Goal: Use online tool/utility: Utilize a website feature to perform a specific function

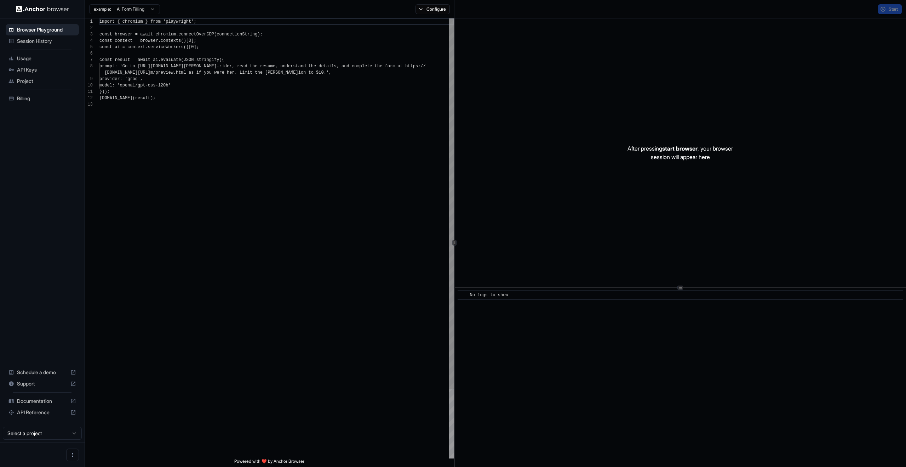
scroll to position [51, 0]
click at [435, 21] on div "import { chromium } from 'playwright' ; const browser = await chromium . connec…" at bounding box center [276, 279] width 354 height 523
click at [431, 10] on button "Configure" at bounding box center [433, 9] width 34 height 10
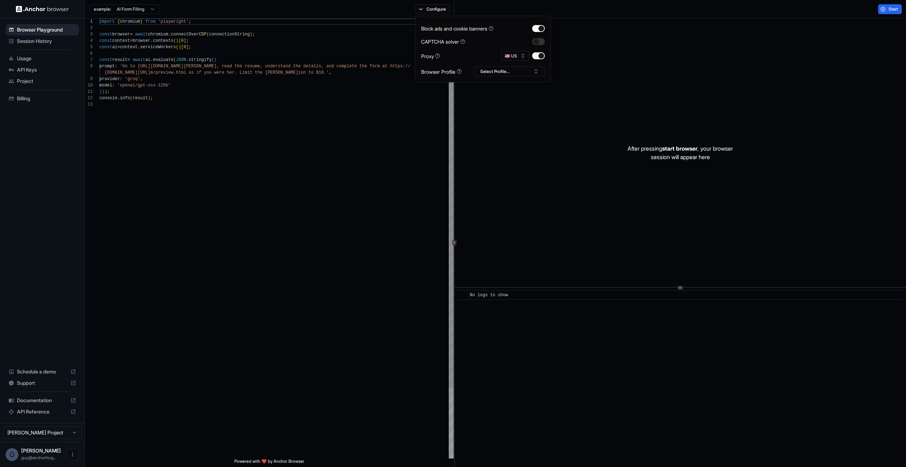
click at [359, 50] on div "import { chromium } from 'playwright' ; const browser = await chromium . connec…" at bounding box center [276, 279] width 354 height 523
click at [258, 65] on div "import { chromium } from 'playwright' ; const browser = await chromium . connec…" at bounding box center [276, 279] width 354 height 523
click at [225, 55] on div "import { chromium } from 'playwright' ; const browser = await chromium . connec…" at bounding box center [276, 279] width 354 height 523
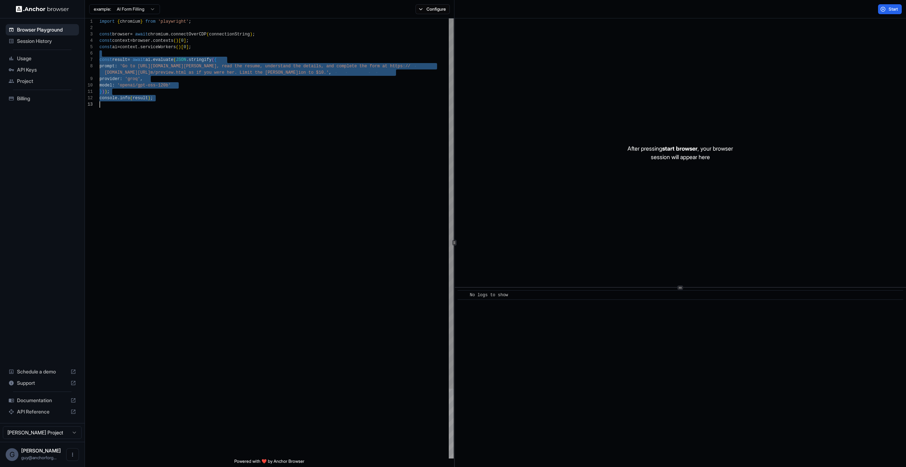
drag, startPoint x: 225, startPoint y: 55, endPoint x: 290, endPoint y: 129, distance: 99.1
click at [290, 129] on div "import { chromium } from 'playwright' ; const browser = await chromium . connec…" at bounding box center [276, 279] width 354 height 523
type textarea "**********"
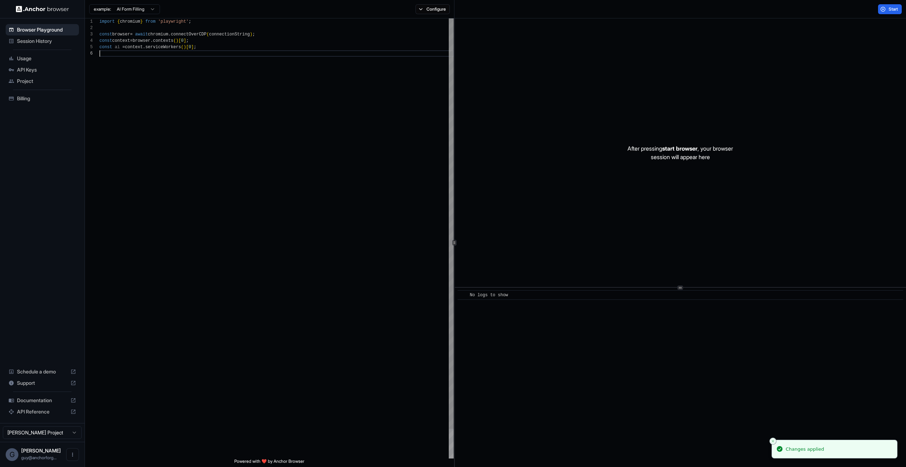
click at [292, 55] on div "import { chromium } from 'playwright' ; const browser = await chromium . connec…" at bounding box center [276, 254] width 354 height 472
click at [291, 47] on div "import { chromium } from 'playwright' ; const browser = await chromium . connec…" at bounding box center [276, 254] width 354 height 472
click at [889, 7] on span "Start" at bounding box center [894, 9] width 10 height 6
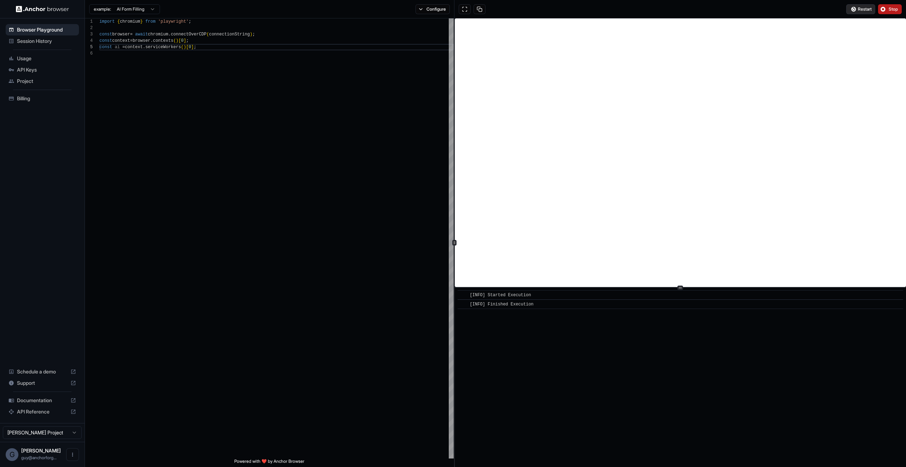
click at [865, 11] on span "Restart" at bounding box center [865, 9] width 14 height 6
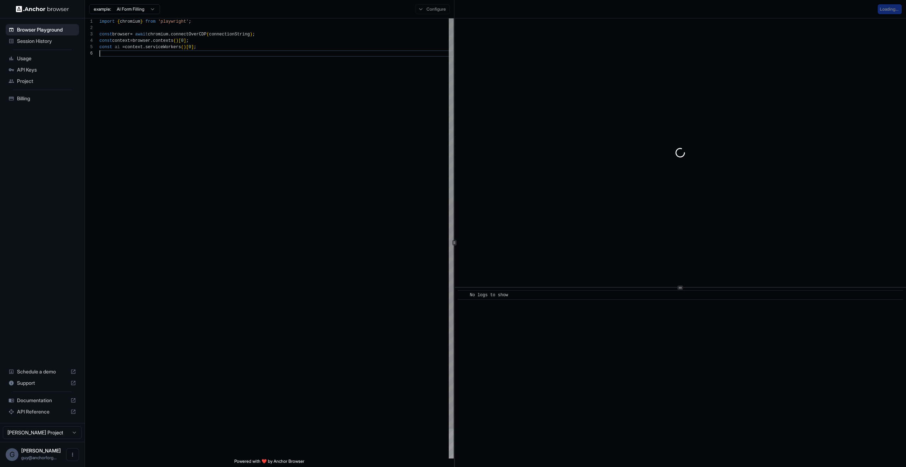
scroll to position [32, 0]
click at [391, 93] on div "import { chromium } from 'playwright' ; const browser = await chromium . connec…" at bounding box center [276, 254] width 354 height 472
click at [347, 76] on div "import { chromium } from 'playwright' ; const browser = await chromium . connec…" at bounding box center [276, 254] width 354 height 472
click at [708, 115] on div at bounding box center [680, 152] width 451 height 268
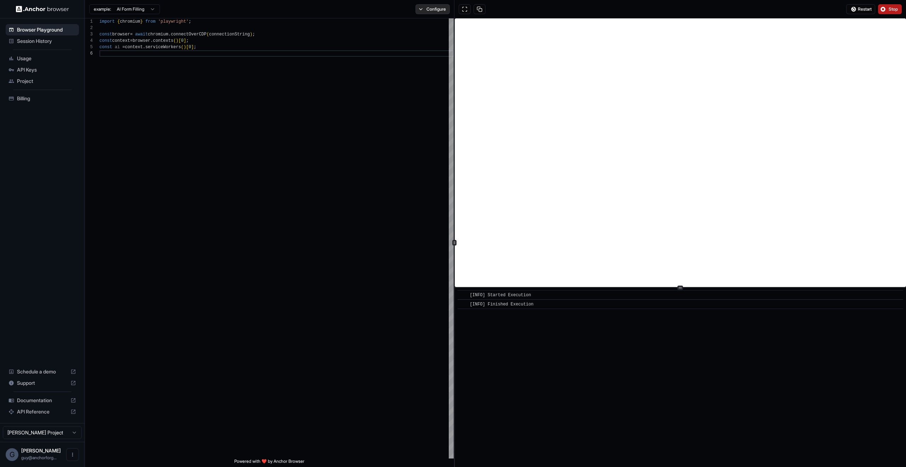
click at [433, 5] on button "Configure" at bounding box center [433, 9] width 34 height 10
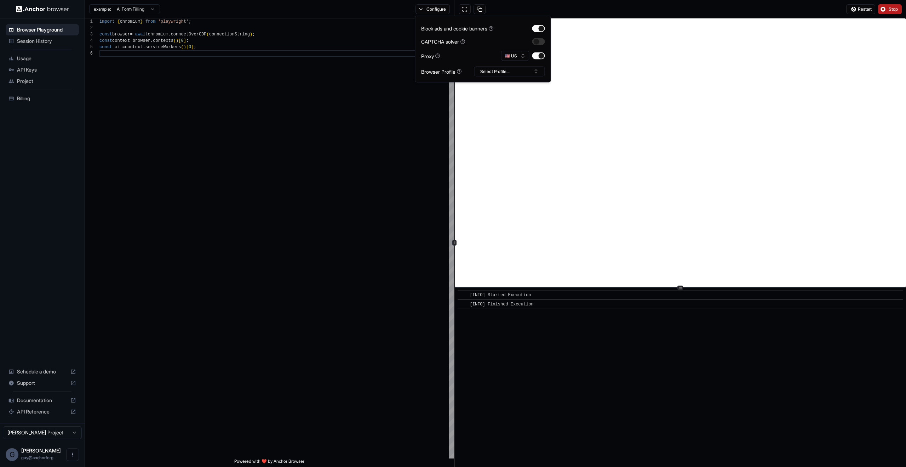
click at [543, 59] on div "🇺🇸 US" at bounding box center [523, 56] width 44 height 10
click at [542, 58] on button "button" at bounding box center [539, 55] width 13 height 7
click at [426, 162] on div "import { chromium } from 'playwright' ; const browser = await chromium . connec…" at bounding box center [276, 254] width 354 height 472
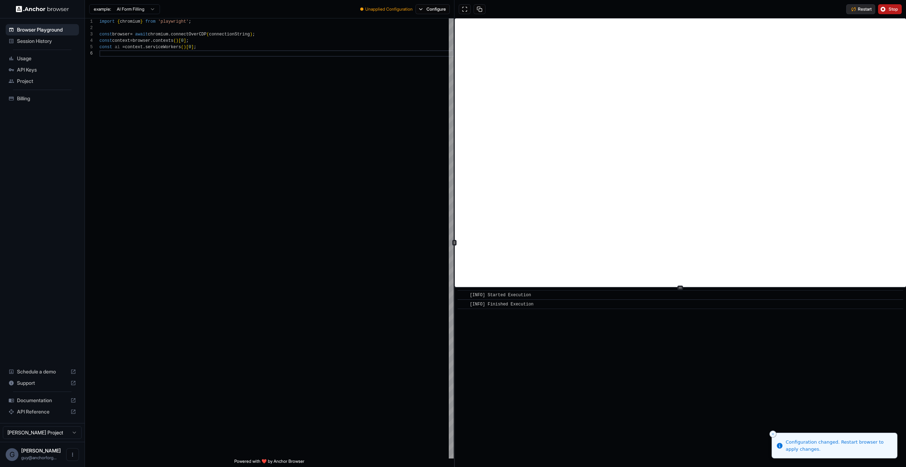
click at [857, 13] on button "Restart" at bounding box center [861, 9] width 29 height 10
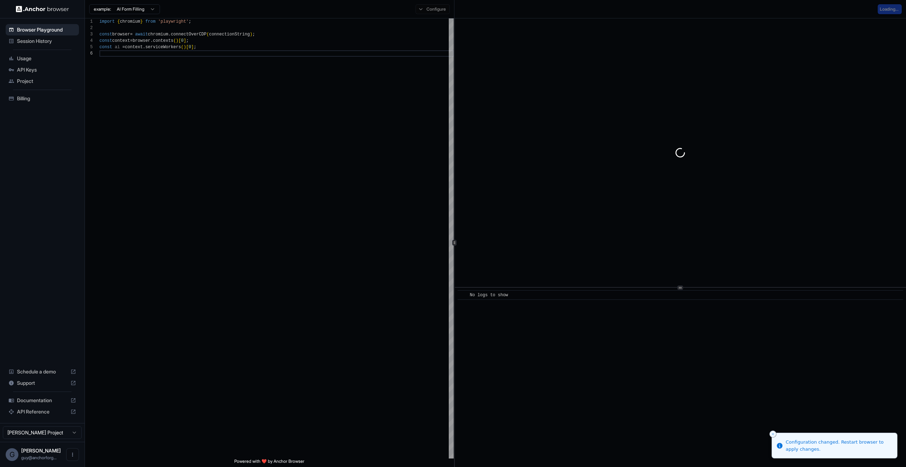
click at [579, 113] on div at bounding box center [680, 152] width 451 height 268
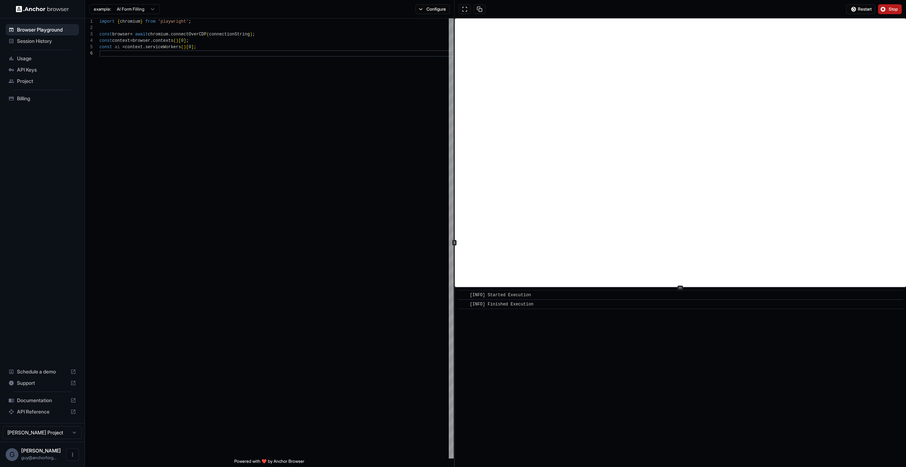
click at [888, 11] on button "Stop" at bounding box center [890, 9] width 24 height 10
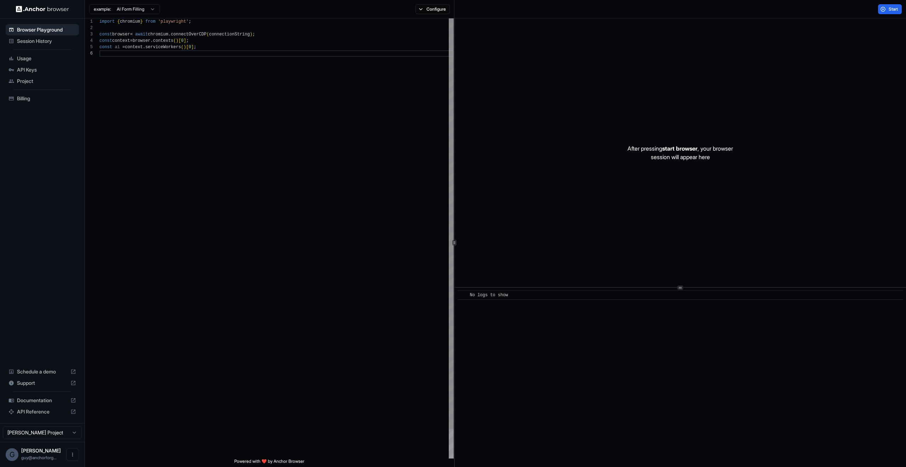
click at [447, 113] on div "import { chromium } from 'playwright' ; const browser = await chromium . connec…" at bounding box center [276, 254] width 354 height 472
drag, startPoint x: 519, startPoint y: 127, endPoint x: 512, endPoint y: 126, distance: 7.5
click at [519, 126] on div "After pressing start browser , your browser session will appear here" at bounding box center [680, 152] width 451 height 268
click at [363, 127] on div "import { chromium } from 'playwright' ; const browser = await chromium . connec…" at bounding box center [276, 254] width 354 height 472
drag, startPoint x: 607, startPoint y: 110, endPoint x: 682, endPoint y: 215, distance: 128.5
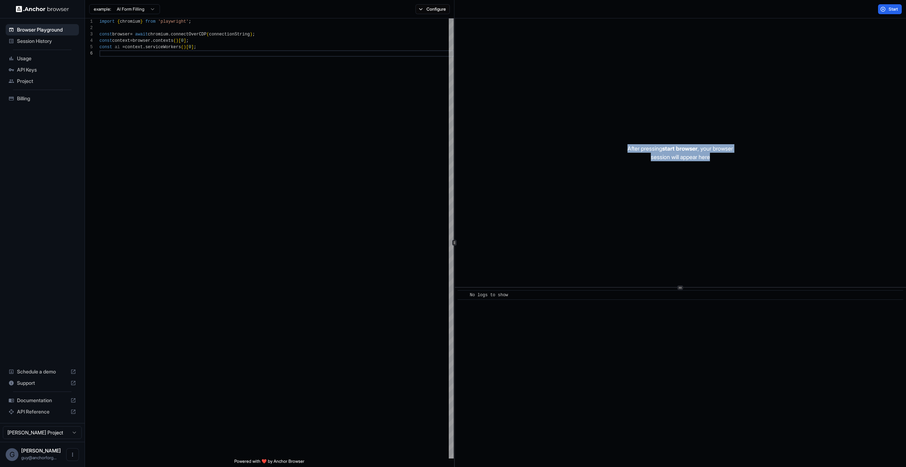
click at [681, 221] on div "After pressing start browser , your browser session will appear here" at bounding box center [680, 152] width 451 height 268
drag, startPoint x: 682, startPoint y: 203, endPoint x: 678, endPoint y: 199, distance: 6.0
click at [682, 203] on div "After pressing start browser , your browser session will appear here" at bounding box center [680, 152] width 451 height 268
click at [428, 99] on div "import { chromium } from 'playwright' ; const browser = await chromium . connec…" at bounding box center [276, 254] width 354 height 472
